Goal: Transaction & Acquisition: Purchase product/service

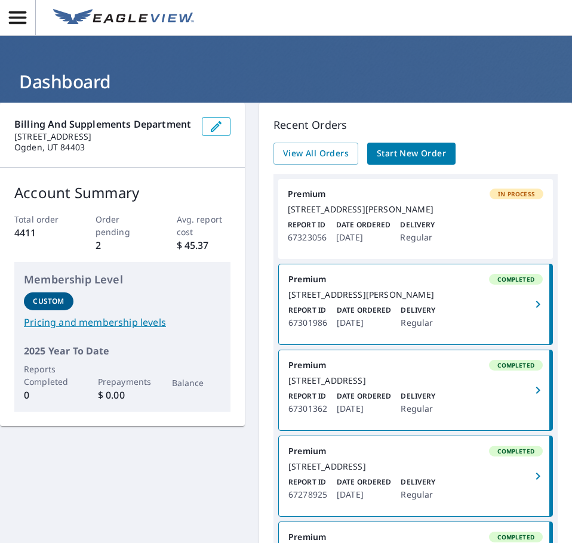
click at [420, 152] on span "Start New Order" at bounding box center [411, 153] width 69 height 15
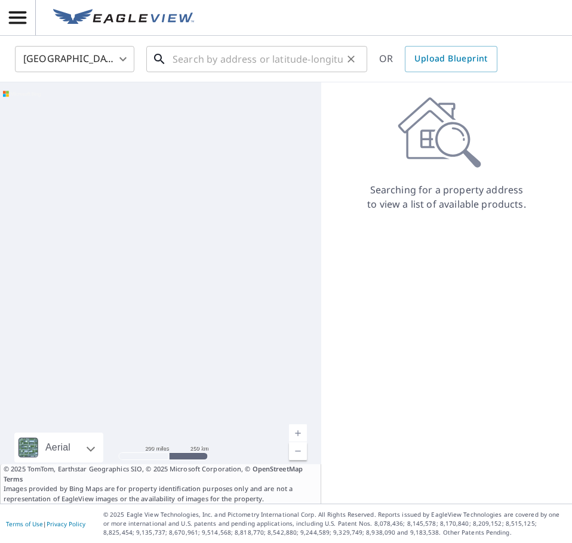
click at [263, 51] on input "text" at bounding box center [257, 58] width 170 height 33
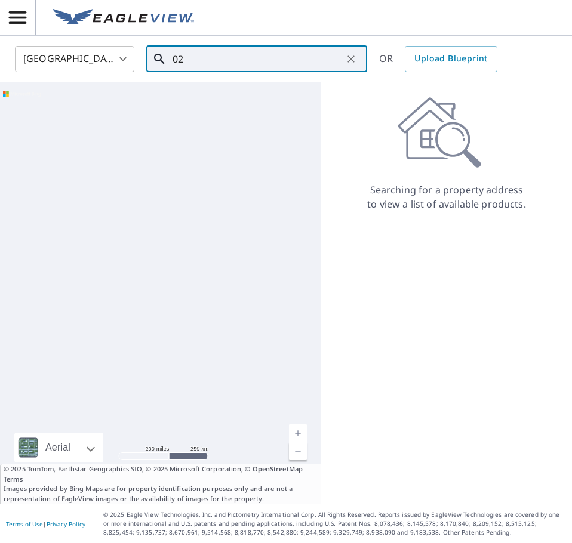
type input "0"
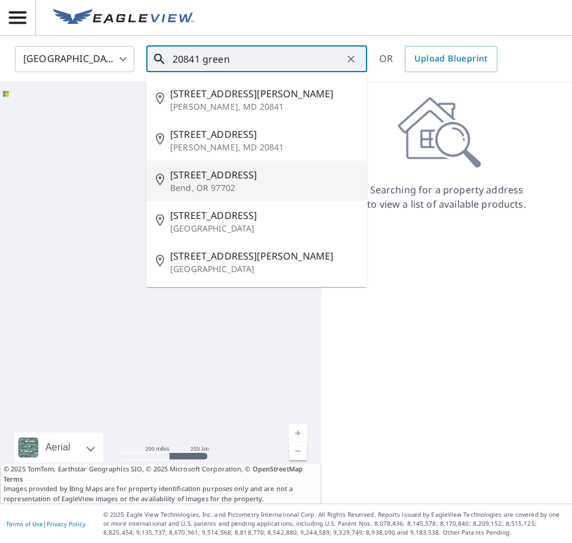
click at [246, 182] on p "Bend, OR 97702" at bounding box center [263, 188] width 187 height 12
type input "[STREET_ADDRESS][PERSON_NAME]"
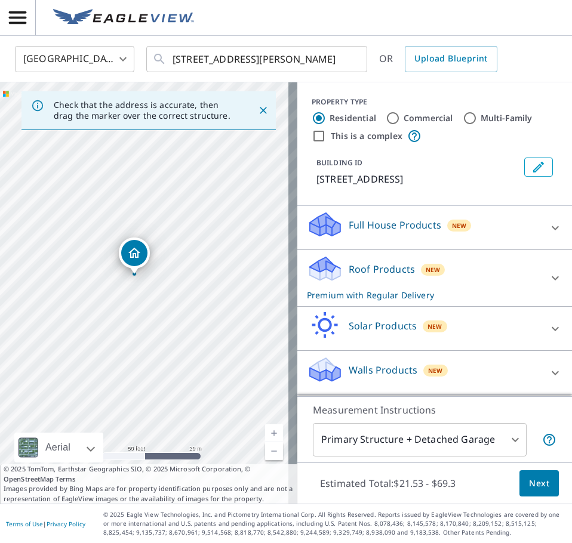
drag, startPoint x: 159, startPoint y: 297, endPoint x: 125, endPoint y: 331, distance: 47.7
click at [125, 331] on div "[STREET_ADDRESS][PERSON_NAME]" at bounding box center [148, 292] width 297 height 421
click at [529, 476] on span "Next" at bounding box center [539, 483] width 20 height 15
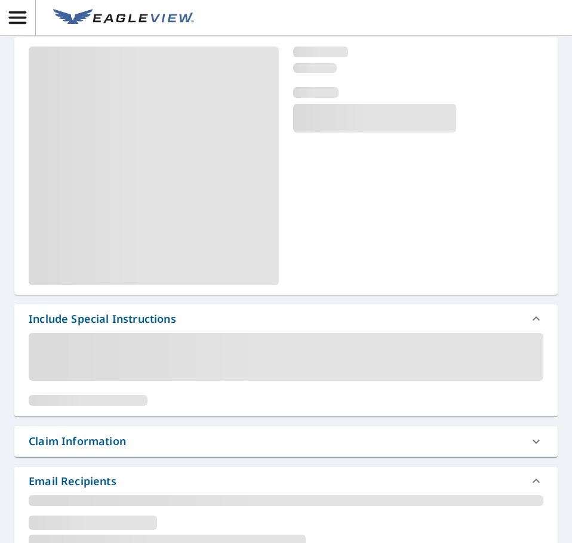
scroll to position [298, 0]
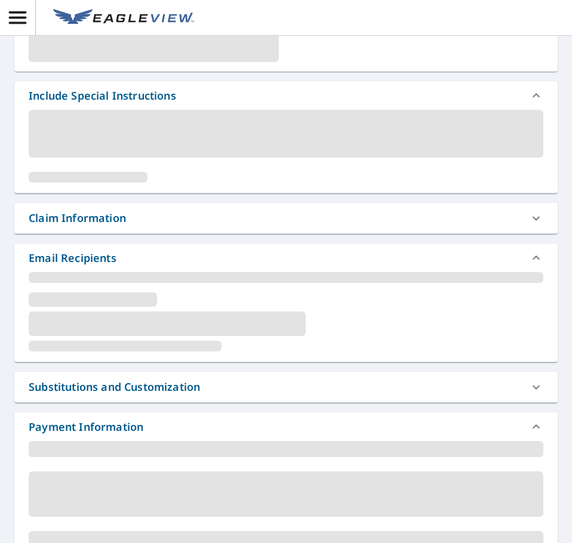
click at [64, 226] on div "Claim Information" at bounding box center [77, 218] width 97 height 16
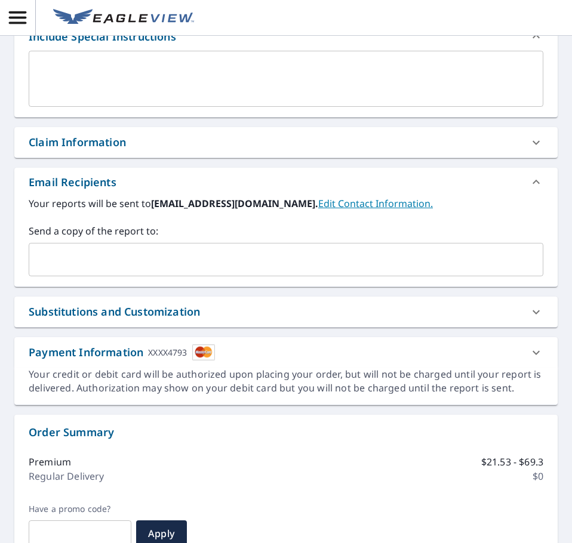
click at [47, 143] on div "Claim Information" at bounding box center [77, 142] width 97 height 16
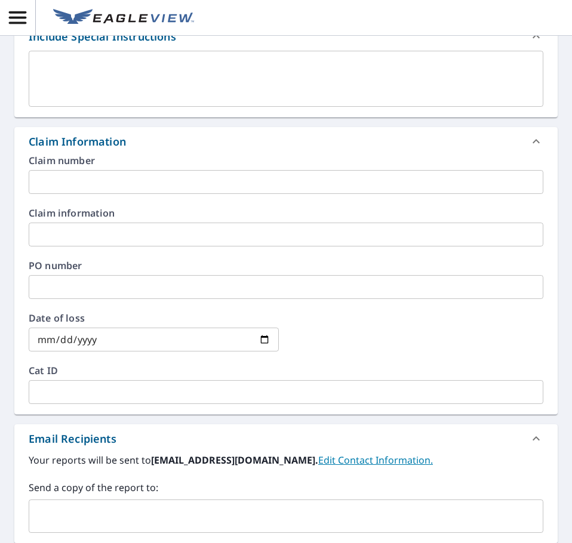
click at [61, 285] on input "text" at bounding box center [286, 287] width 514 height 24
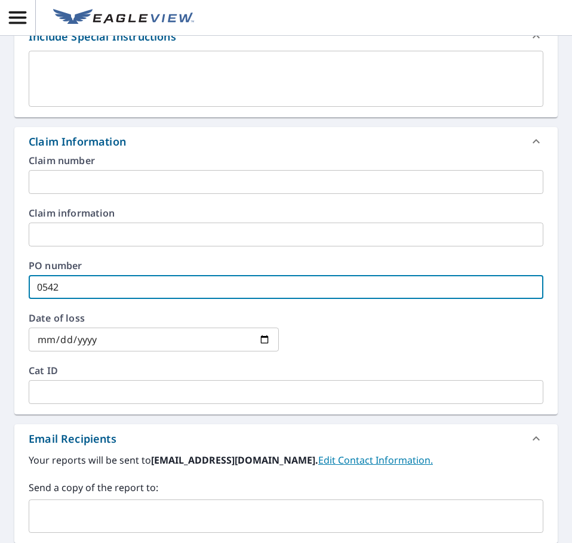
type input "0542"
click at [77, 134] on div "Claim Information" at bounding box center [77, 142] width 97 height 16
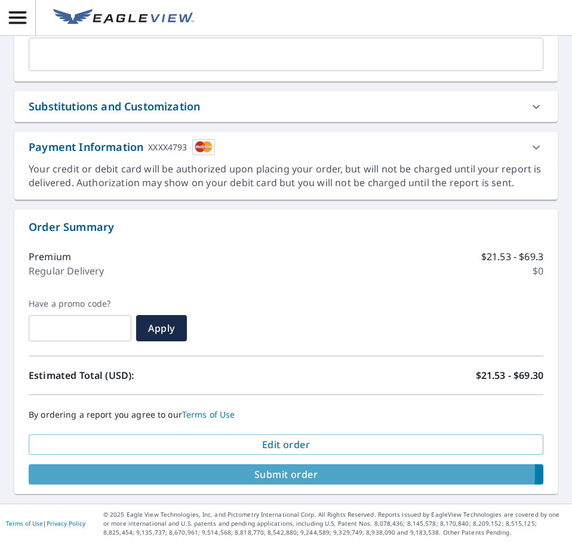
click at [273, 473] on span "Submit order" at bounding box center [285, 474] width 495 height 13
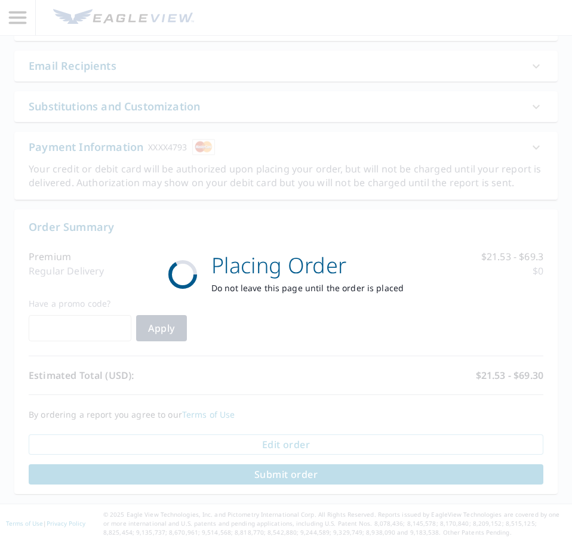
scroll to position [415, 0]
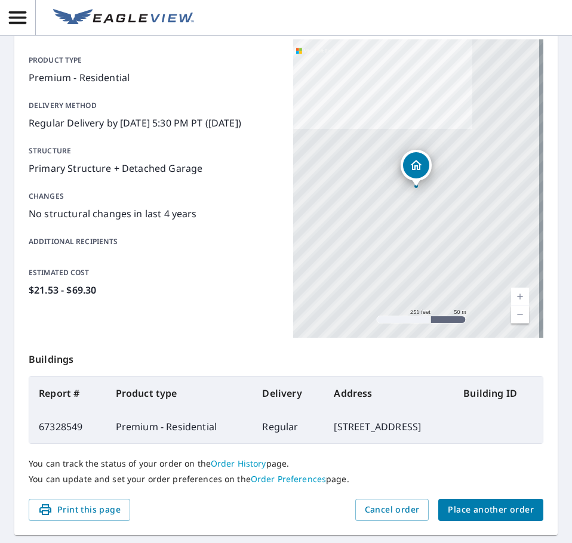
scroll to position [101, 0]
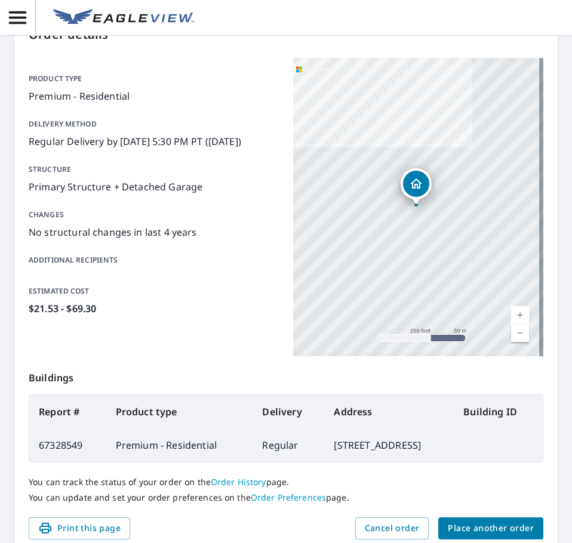
click at [477, 520] on button "Place another order" at bounding box center [490, 528] width 105 height 22
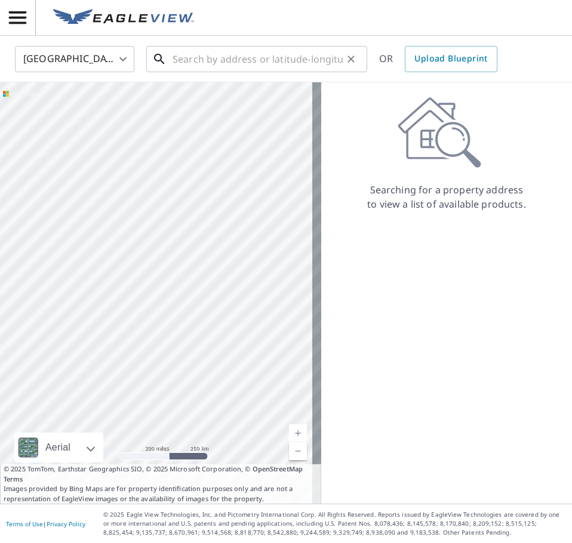
click at [189, 60] on input "text" at bounding box center [257, 58] width 170 height 33
click at [237, 61] on input "74 NE Tellim" at bounding box center [257, 58] width 170 height 33
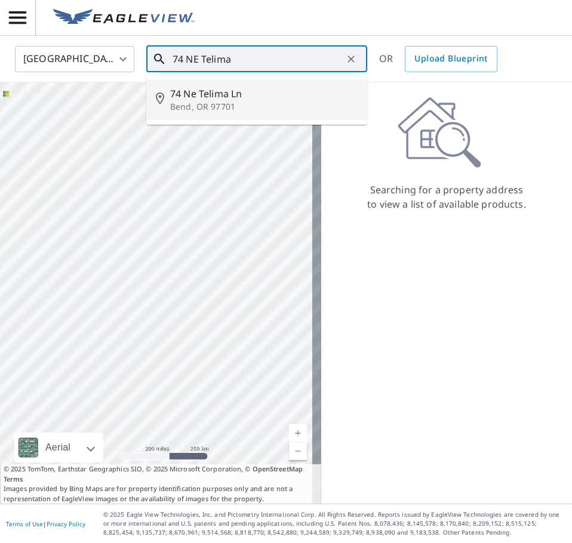
click at [192, 106] on p "Bend, OR 97701" at bounding box center [263, 107] width 187 height 12
type input "[STREET_ADDRESS]"
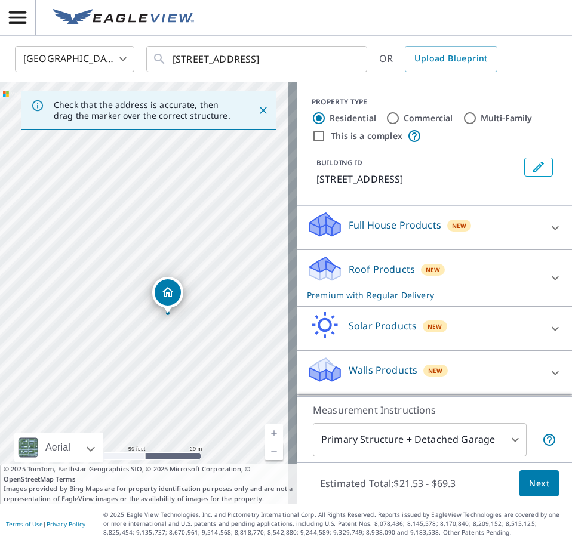
drag, startPoint x: 195, startPoint y: 244, endPoint x: 218, endPoint y: 267, distance: 32.5
click at [218, 267] on div "[STREET_ADDRESS]" at bounding box center [148, 292] width 297 height 421
click at [536, 488] on span "Next" at bounding box center [539, 483] width 20 height 15
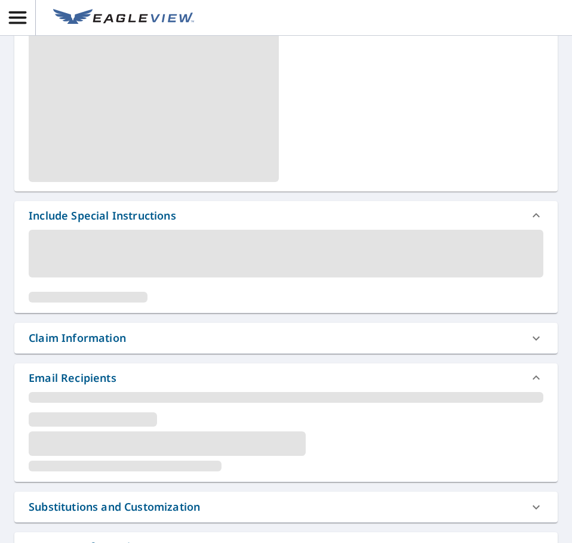
scroll to position [179, 0]
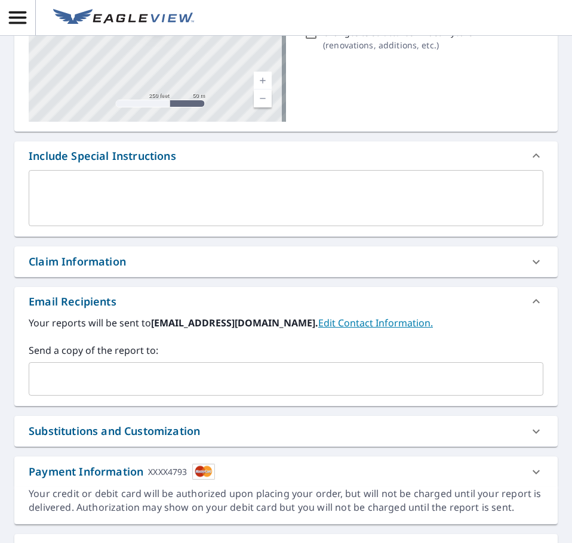
click at [84, 253] on div "Claim Information" at bounding box center [285, 261] width 543 height 30
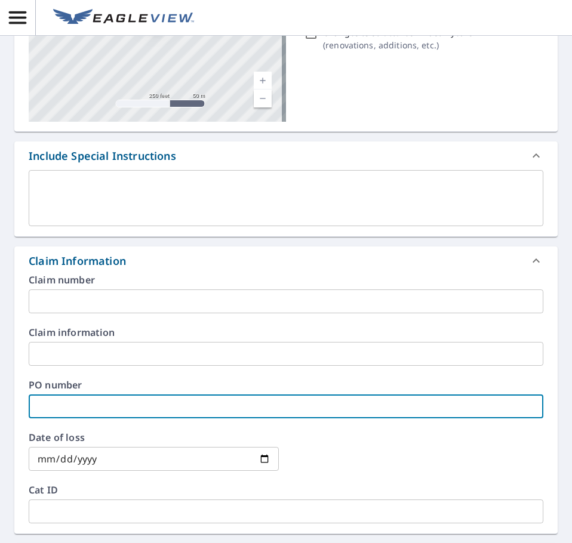
click at [73, 404] on input "text" at bounding box center [286, 406] width 514 height 24
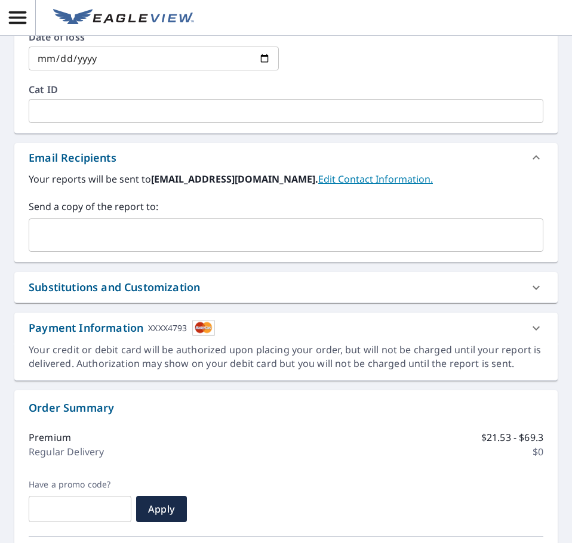
scroll to position [760, 0]
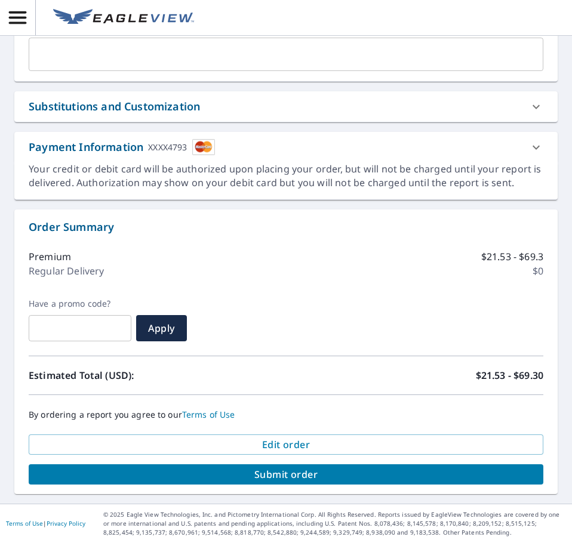
type input "0577"
click at [271, 473] on span "Submit order" at bounding box center [285, 474] width 495 height 13
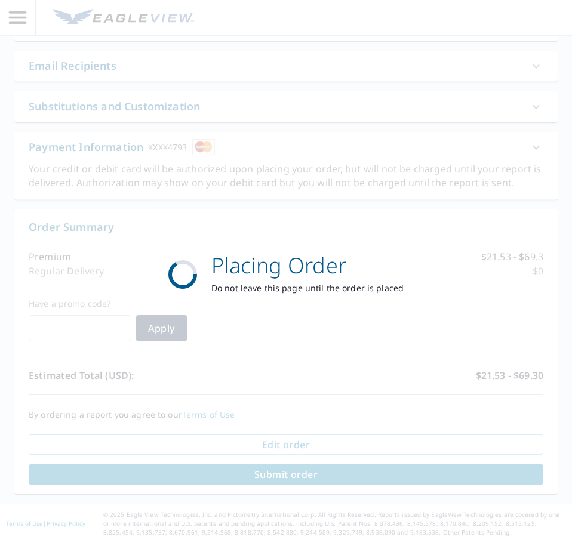
scroll to position [672, 0]
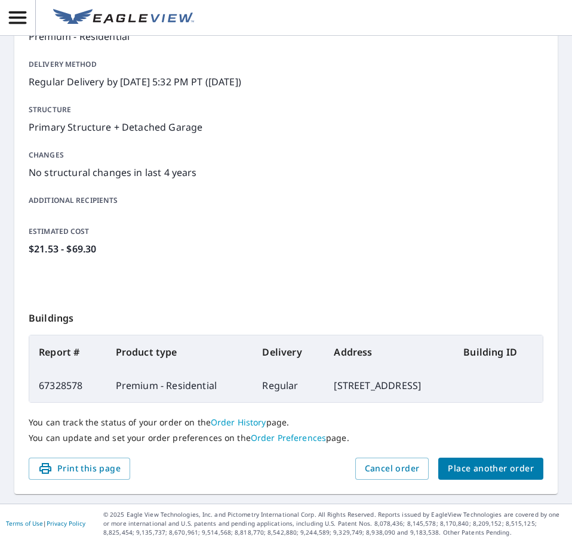
scroll to position [161, 0]
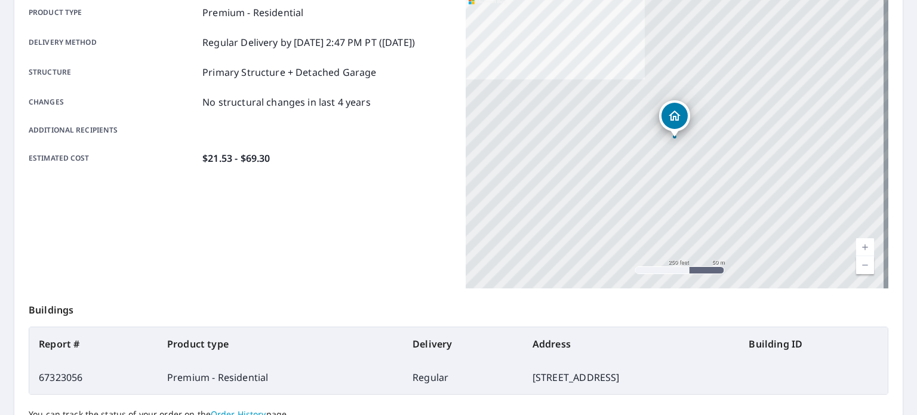
scroll to position [286, 0]
